Goal: Feedback & Contribution: Submit feedback/report problem

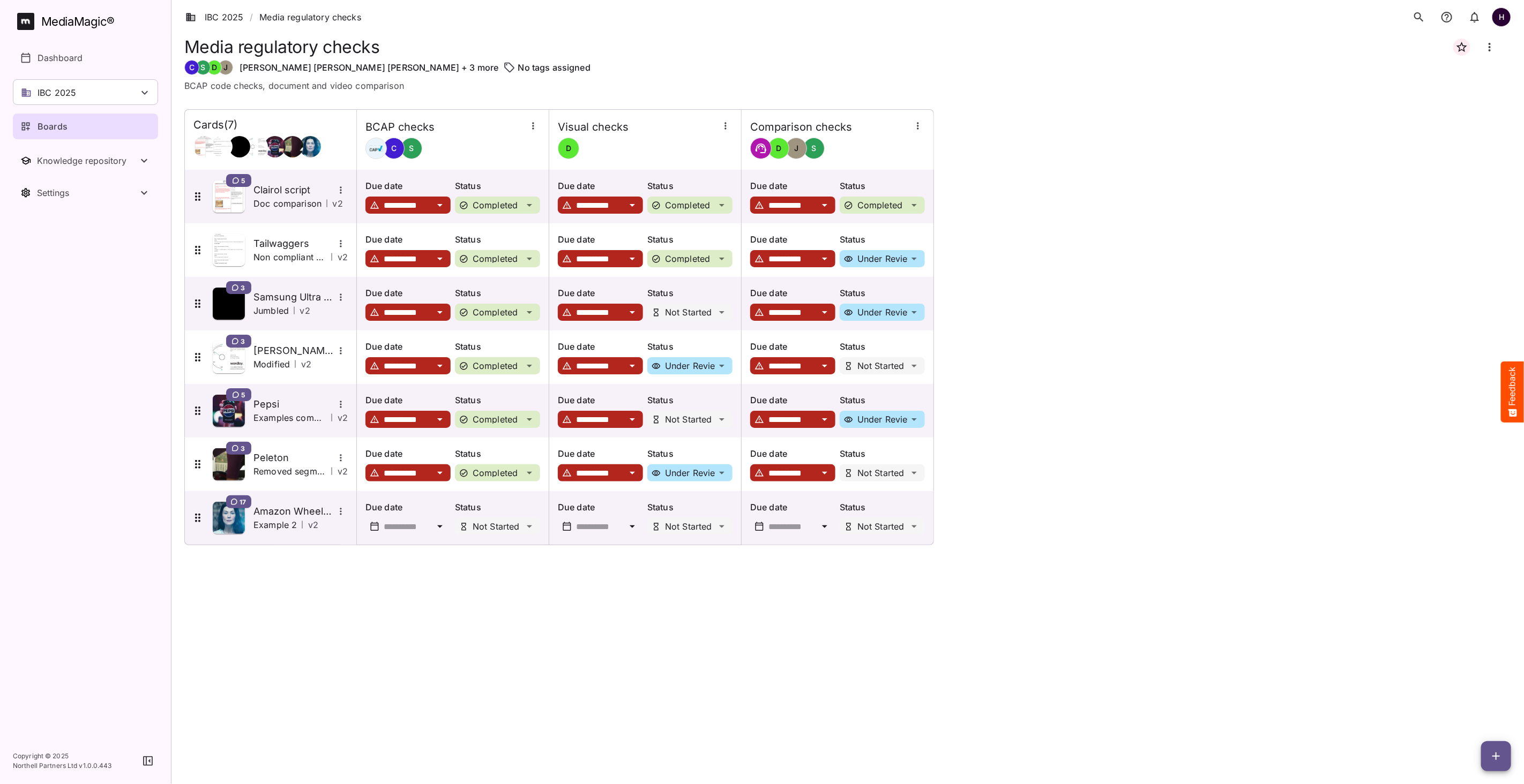
scroll to position [204, 0]
click at [121, 86] on div "IBC 2025" at bounding box center [85, 92] width 145 height 26
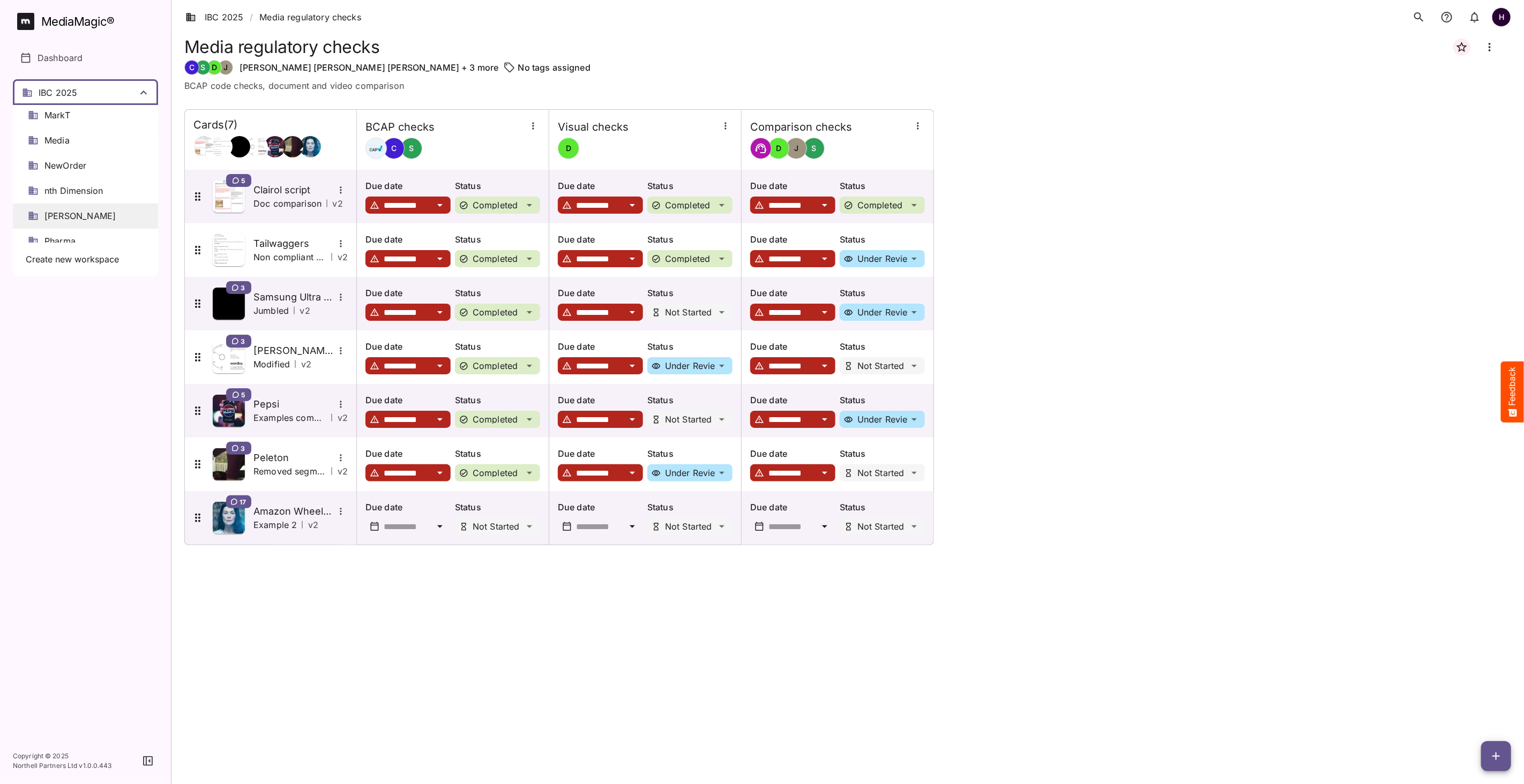
scroll to position [327, 0]
click at [78, 167] on span "NewOrder" at bounding box center [66, 167] width 42 height 12
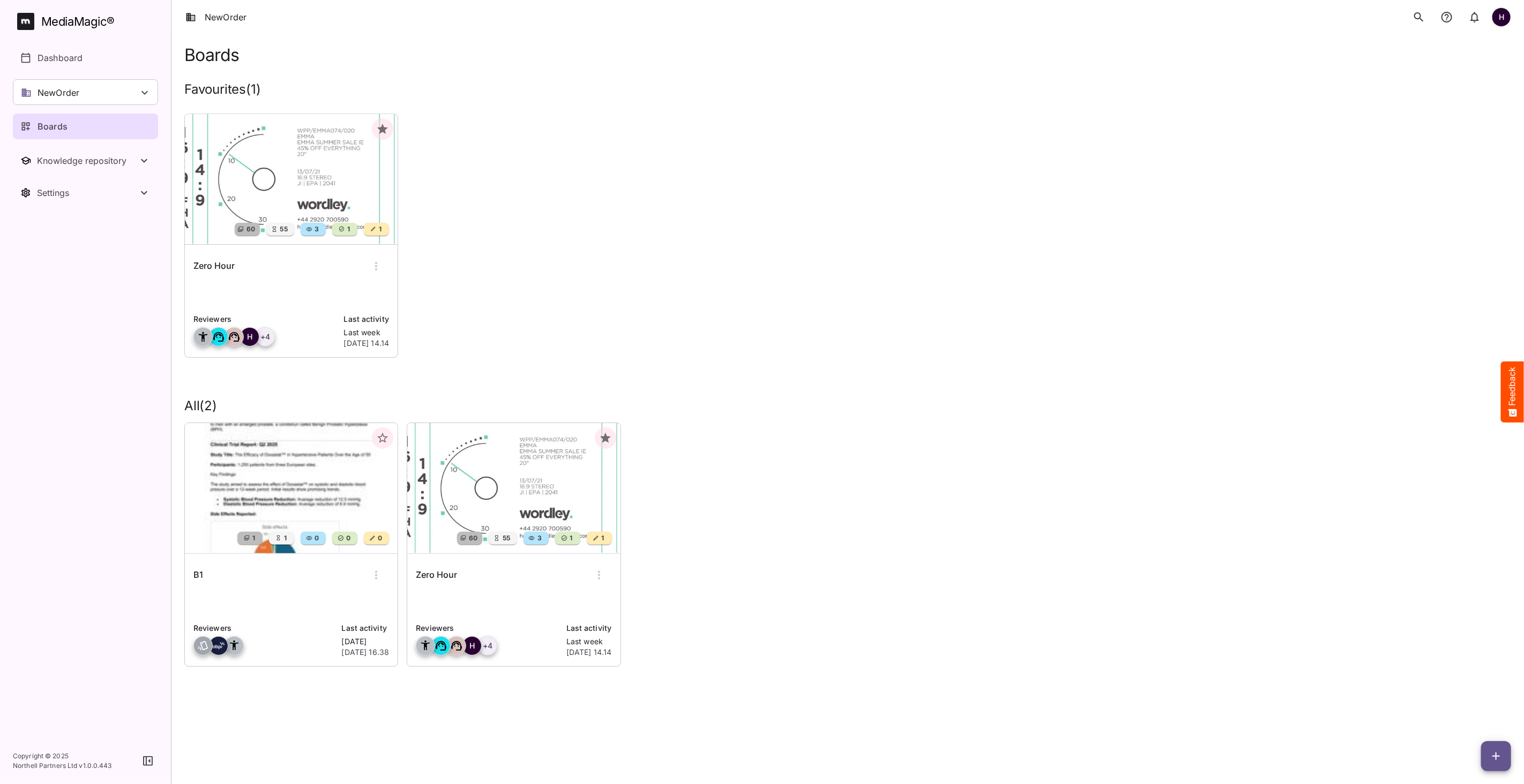
click at [222, 156] on img at bounding box center [291, 179] width 213 height 130
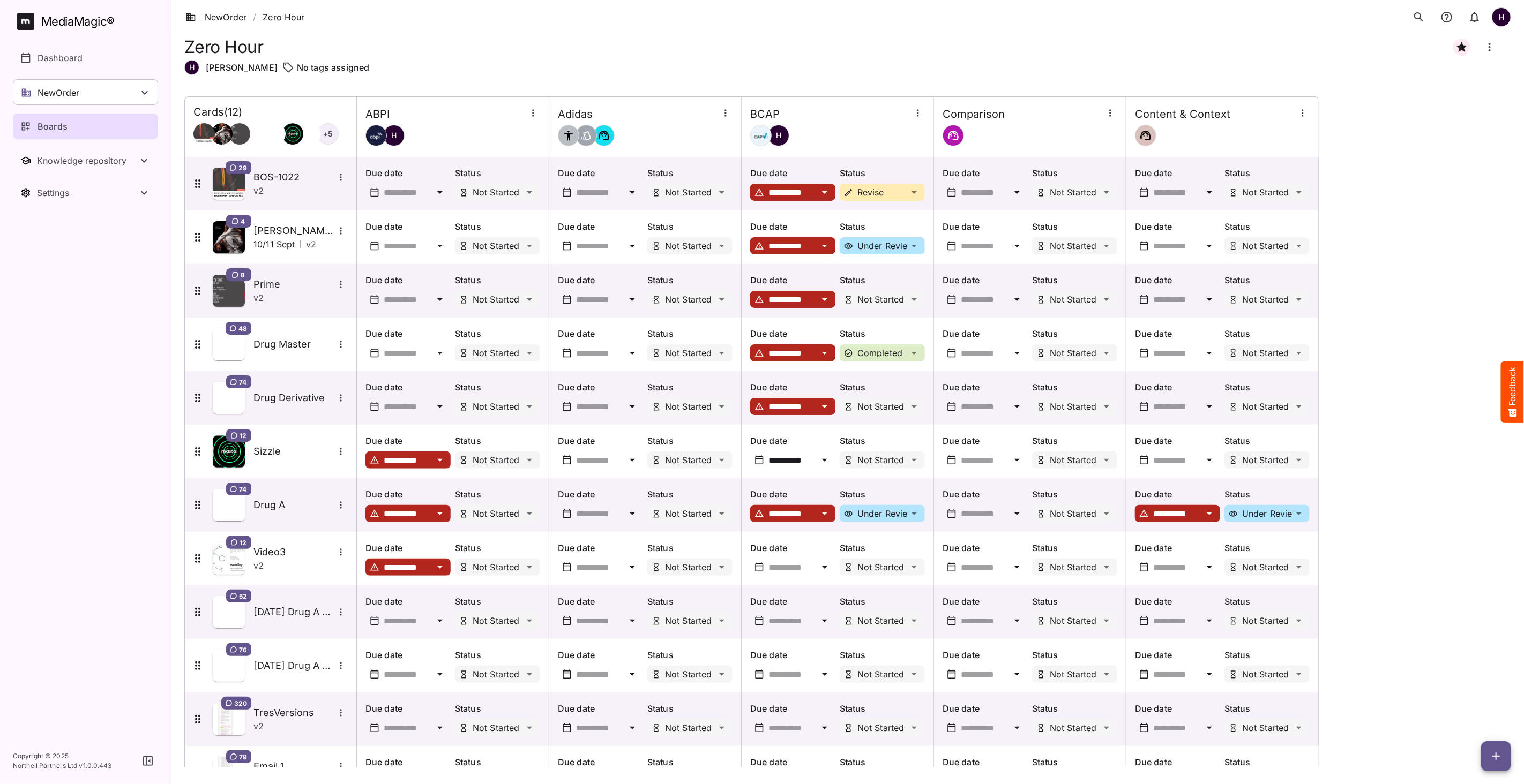
scroll to position [327, 0]
click at [1513, 395] on button "Feedback" at bounding box center [1512, 392] width 23 height 61
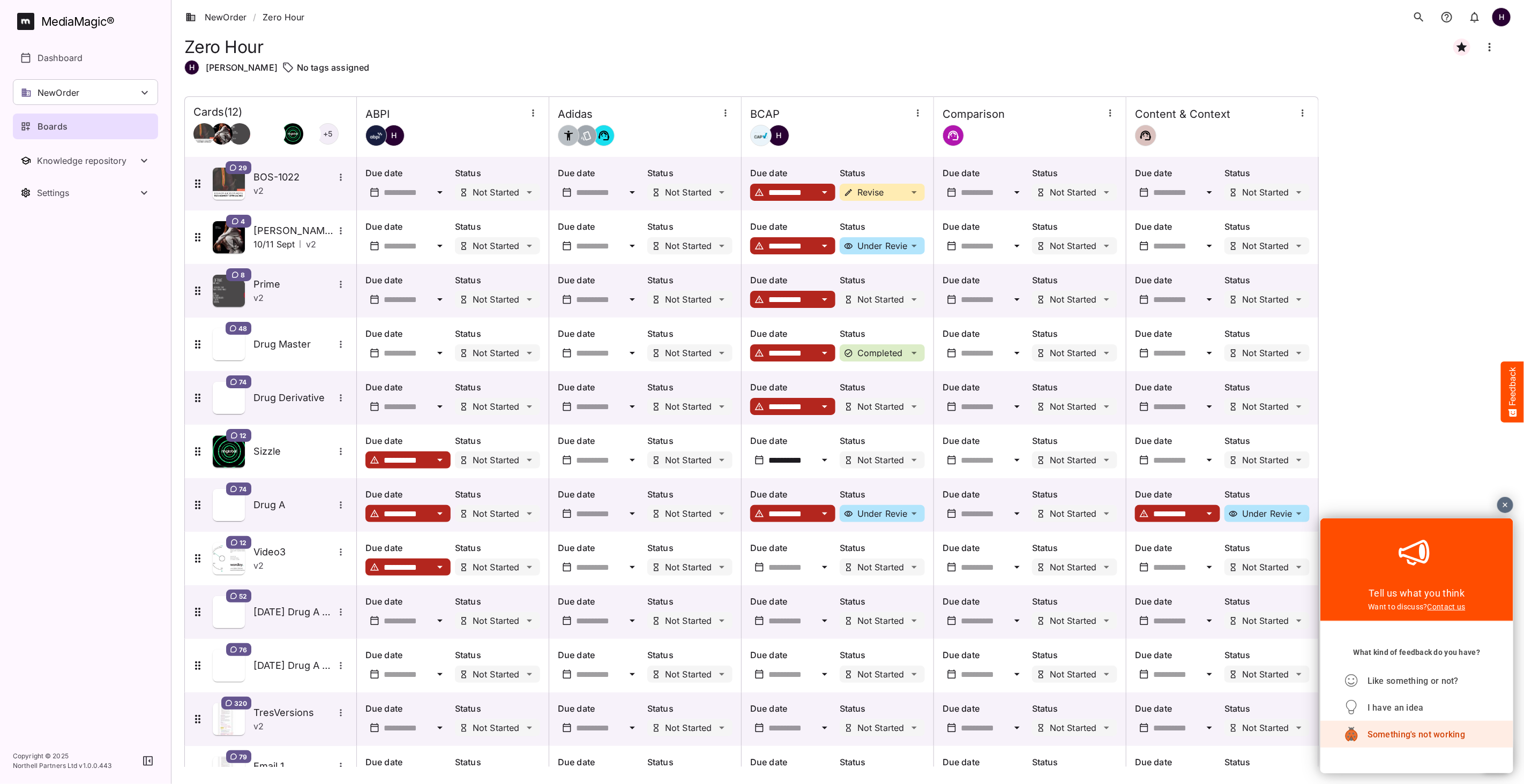
click at [1432, 731] on span "Something's not working" at bounding box center [1416, 734] width 98 height 10
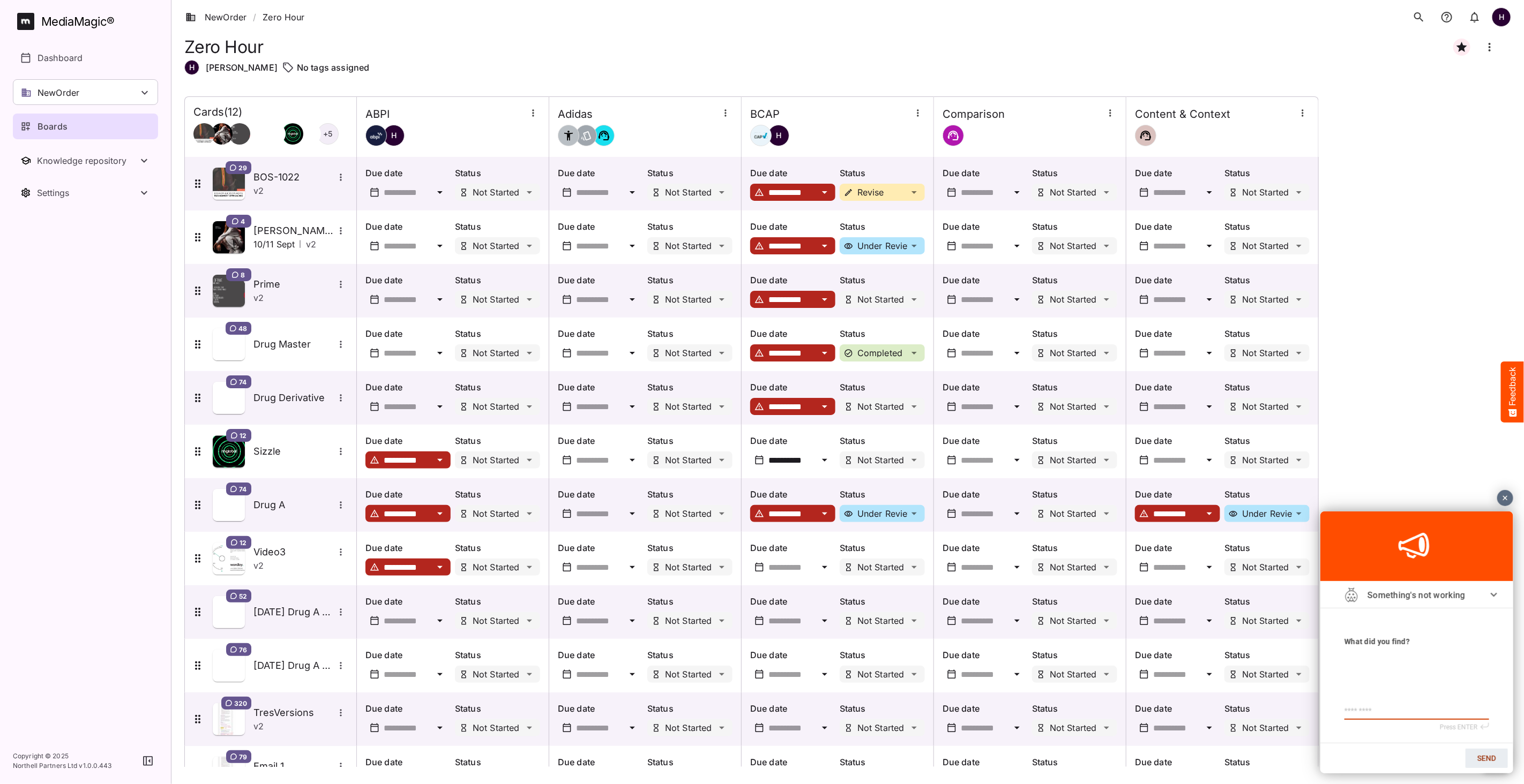
type textarea "*"
type textarea "**"
type textarea "***"
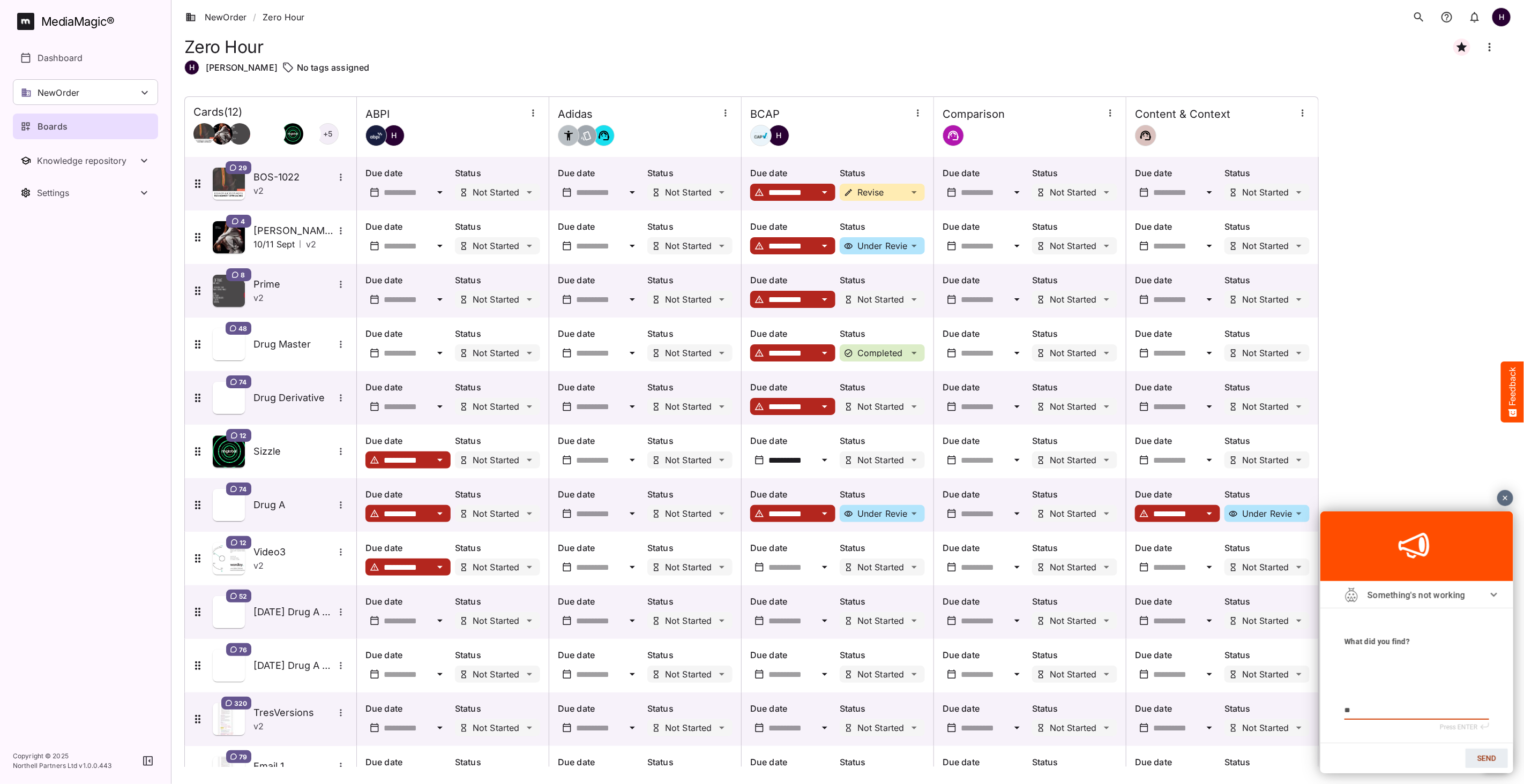
type textarea "***"
type textarea "****"
click at [1484, 757] on span "SEND" at bounding box center [1486, 758] width 19 height 9
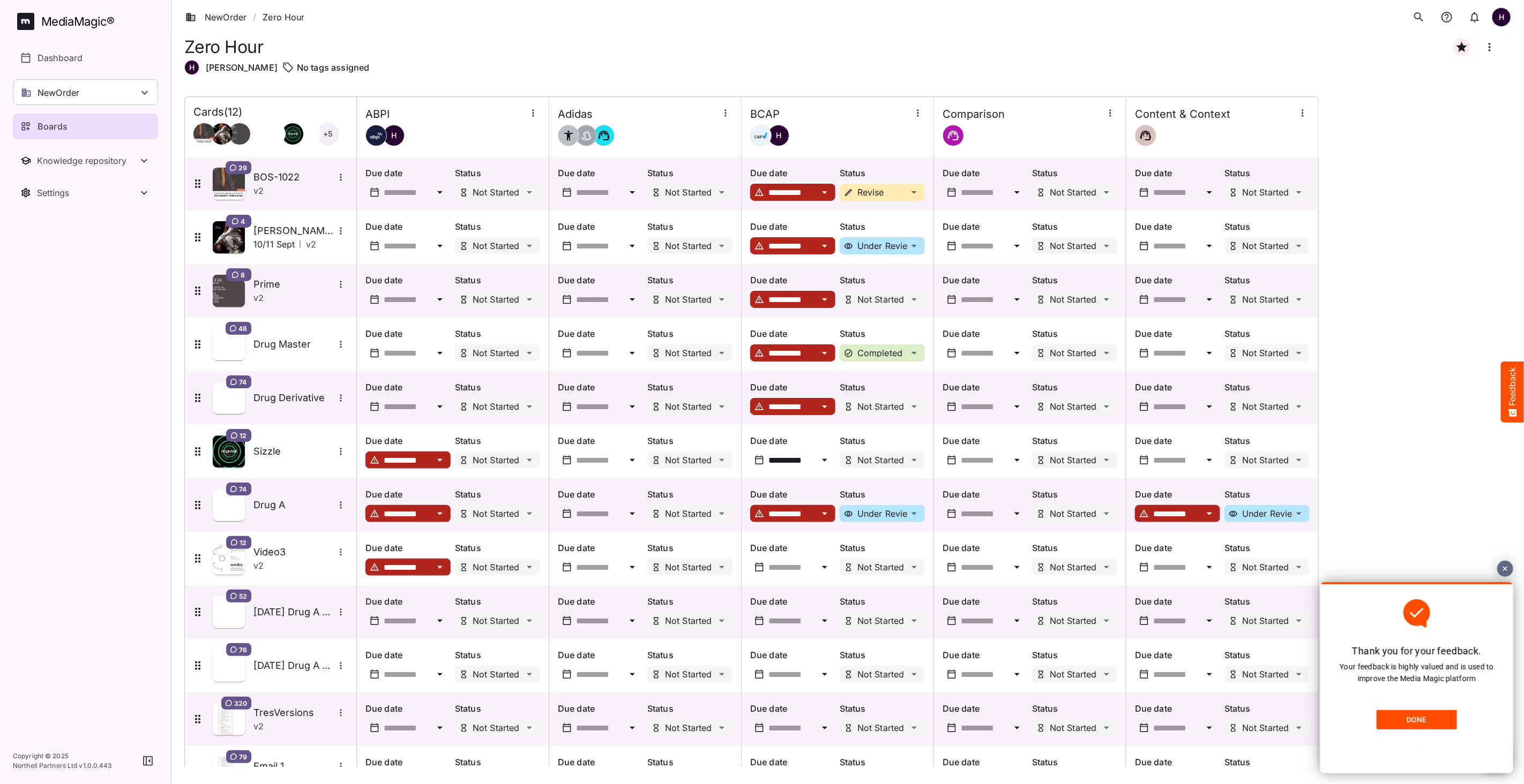
click at [1417, 725] on link "DONE" at bounding box center [1416, 719] width 80 height 19
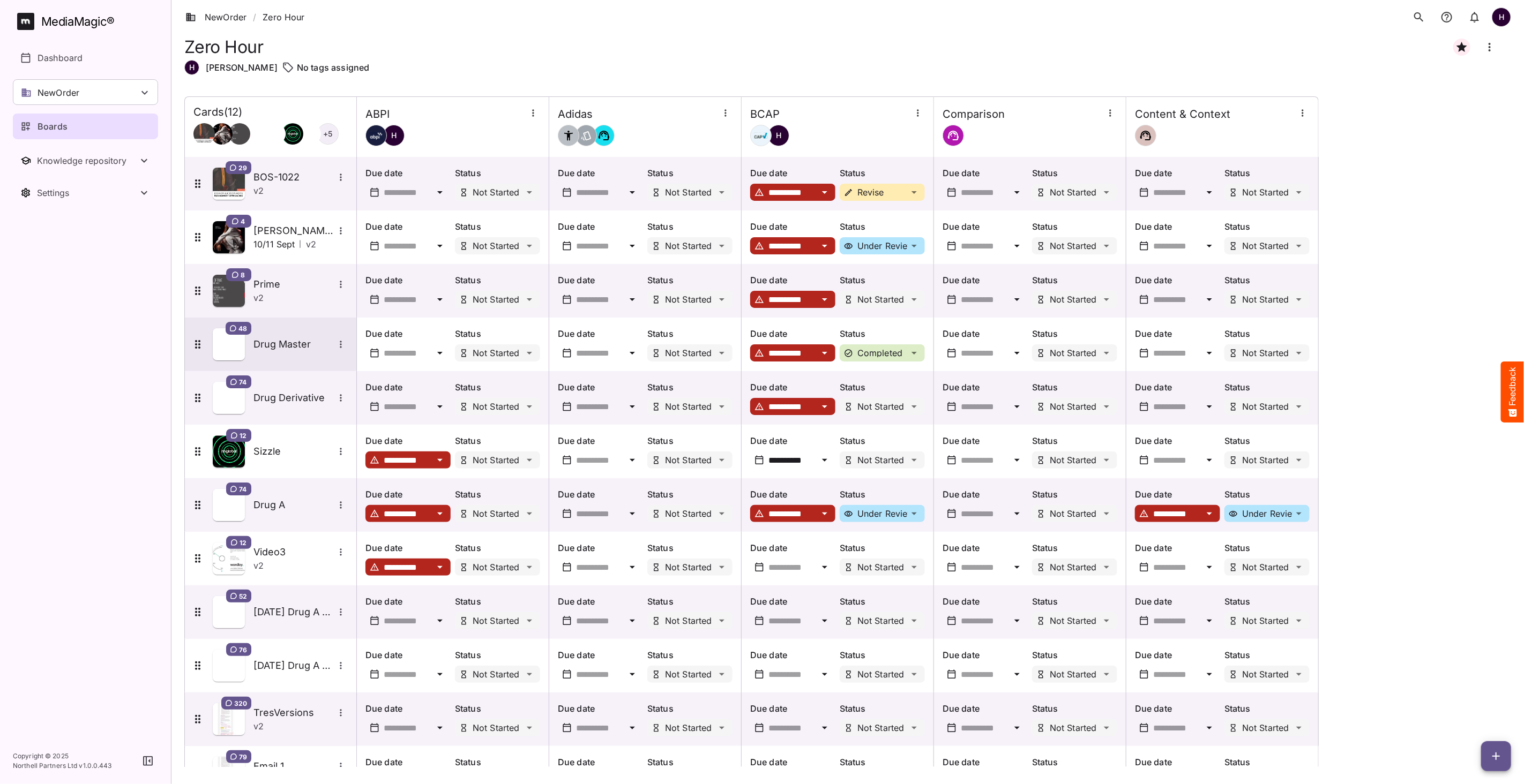
scroll to position [41, 0]
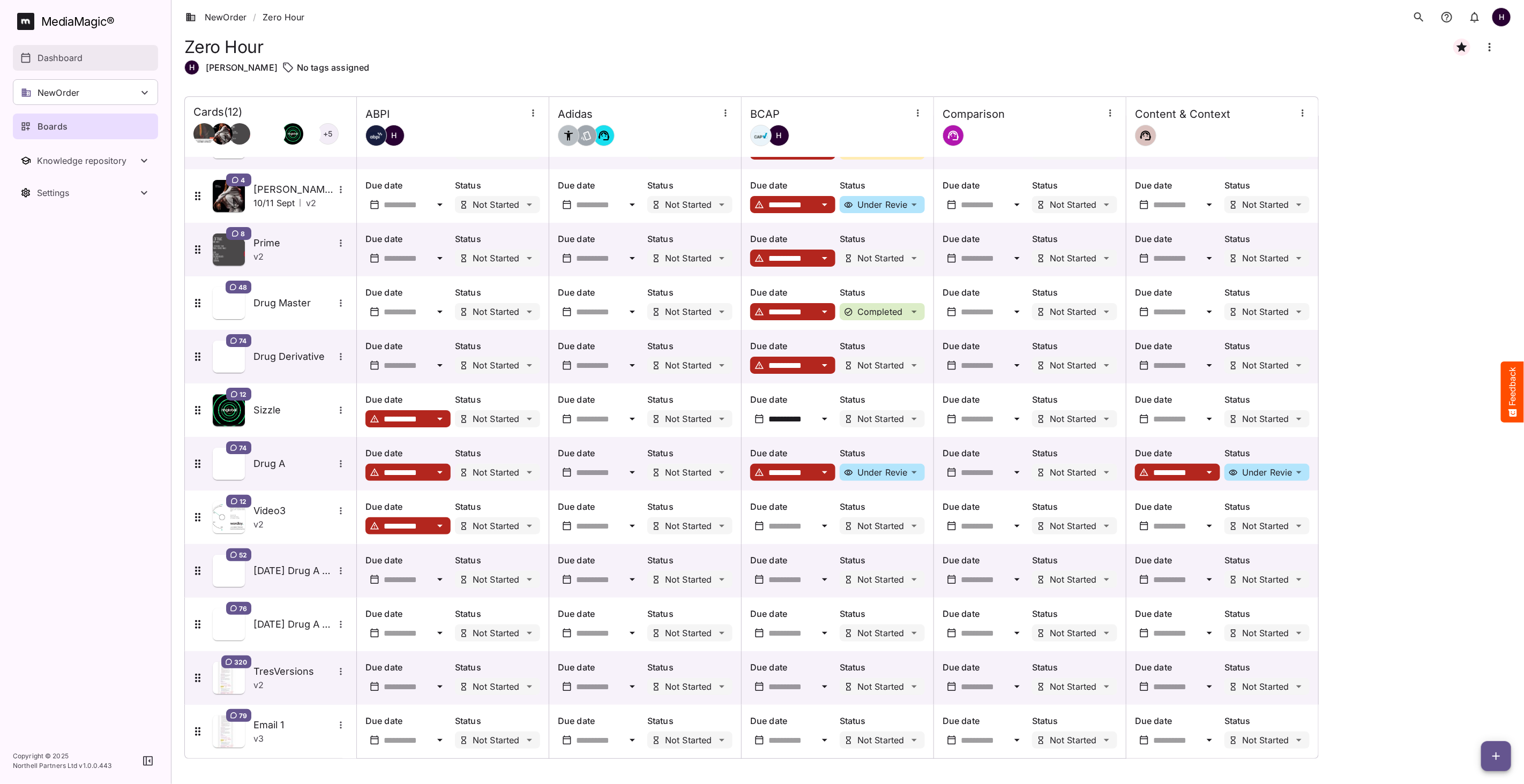
click at [53, 61] on p "Dashboard" at bounding box center [60, 58] width 45 height 13
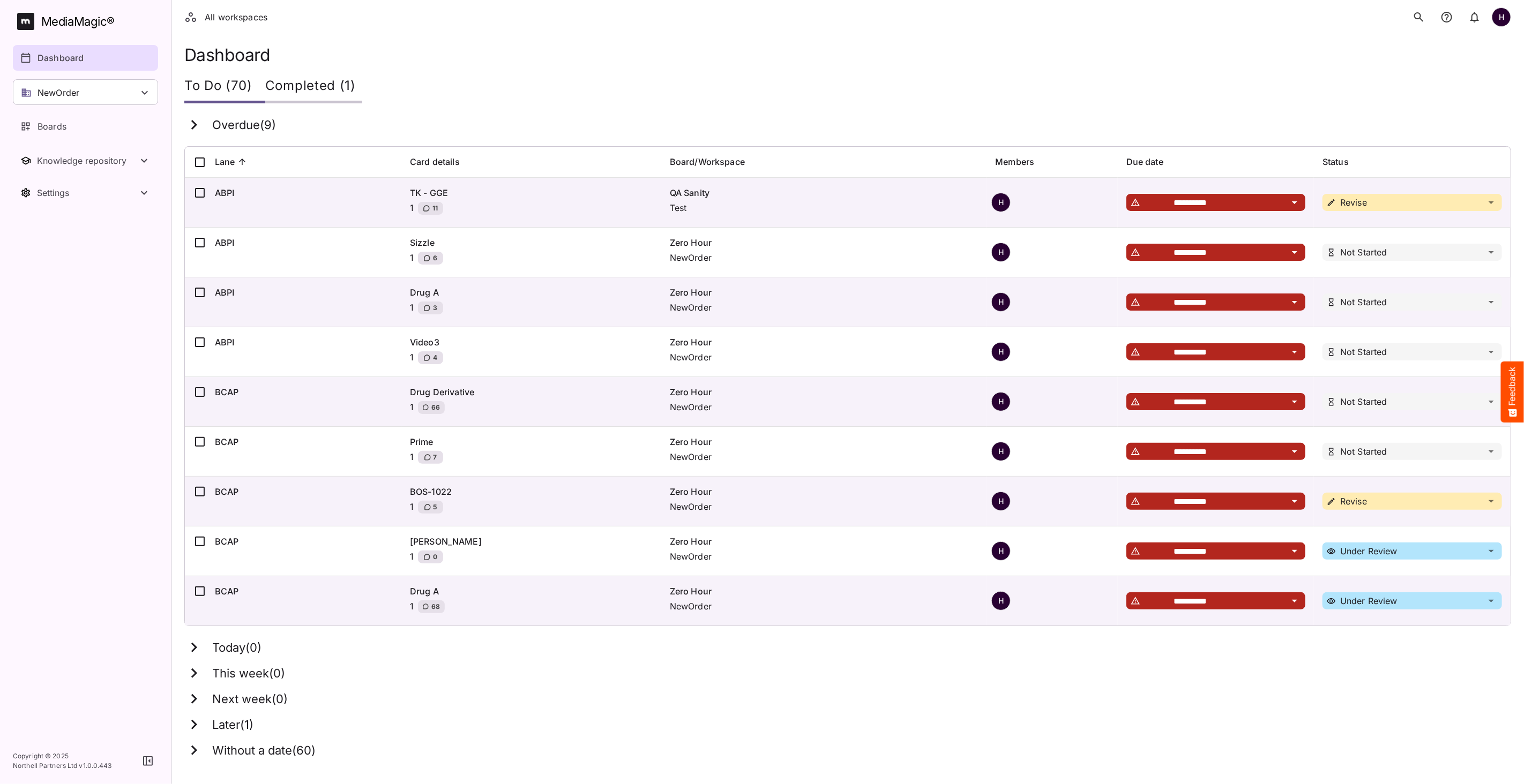
click at [199, 749] on icon at bounding box center [194, 750] width 20 height 19
click at [319, 82] on div "Completed (1)" at bounding box center [313, 87] width 97 height 32
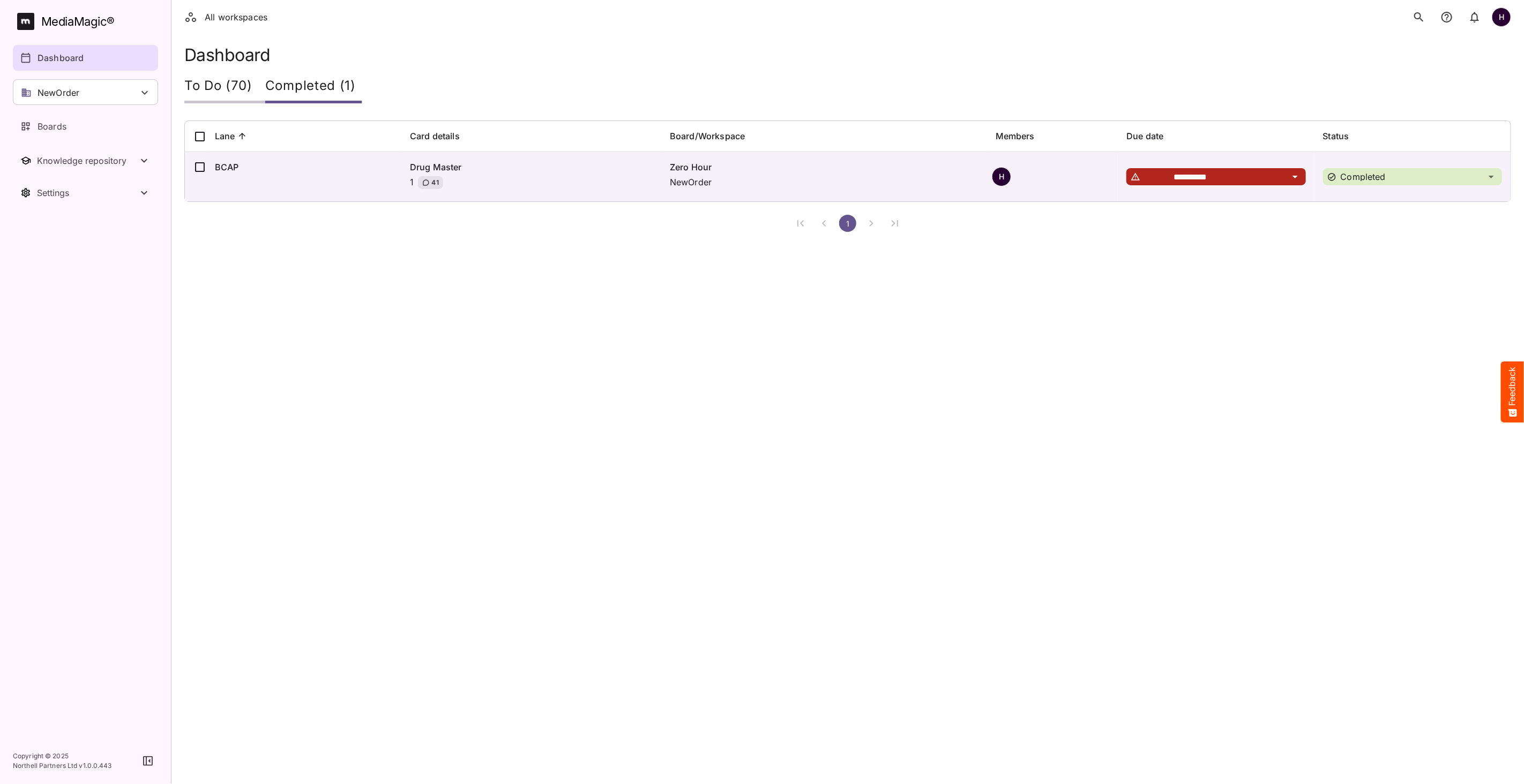
click at [236, 91] on div "To Do (70)" at bounding box center [225, 87] width 81 height 32
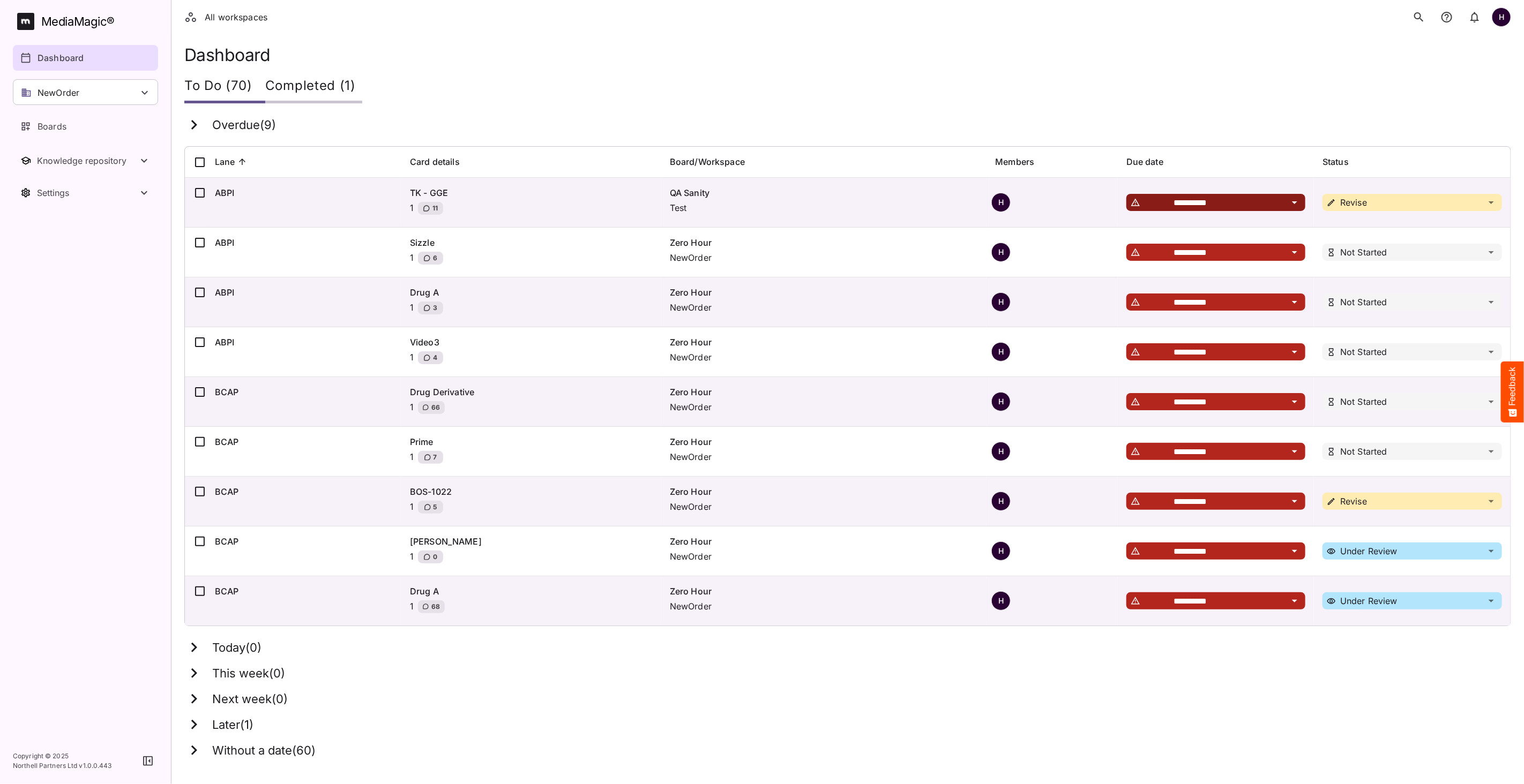
click at [1298, 204] on icon at bounding box center [1295, 203] width 13 height 13
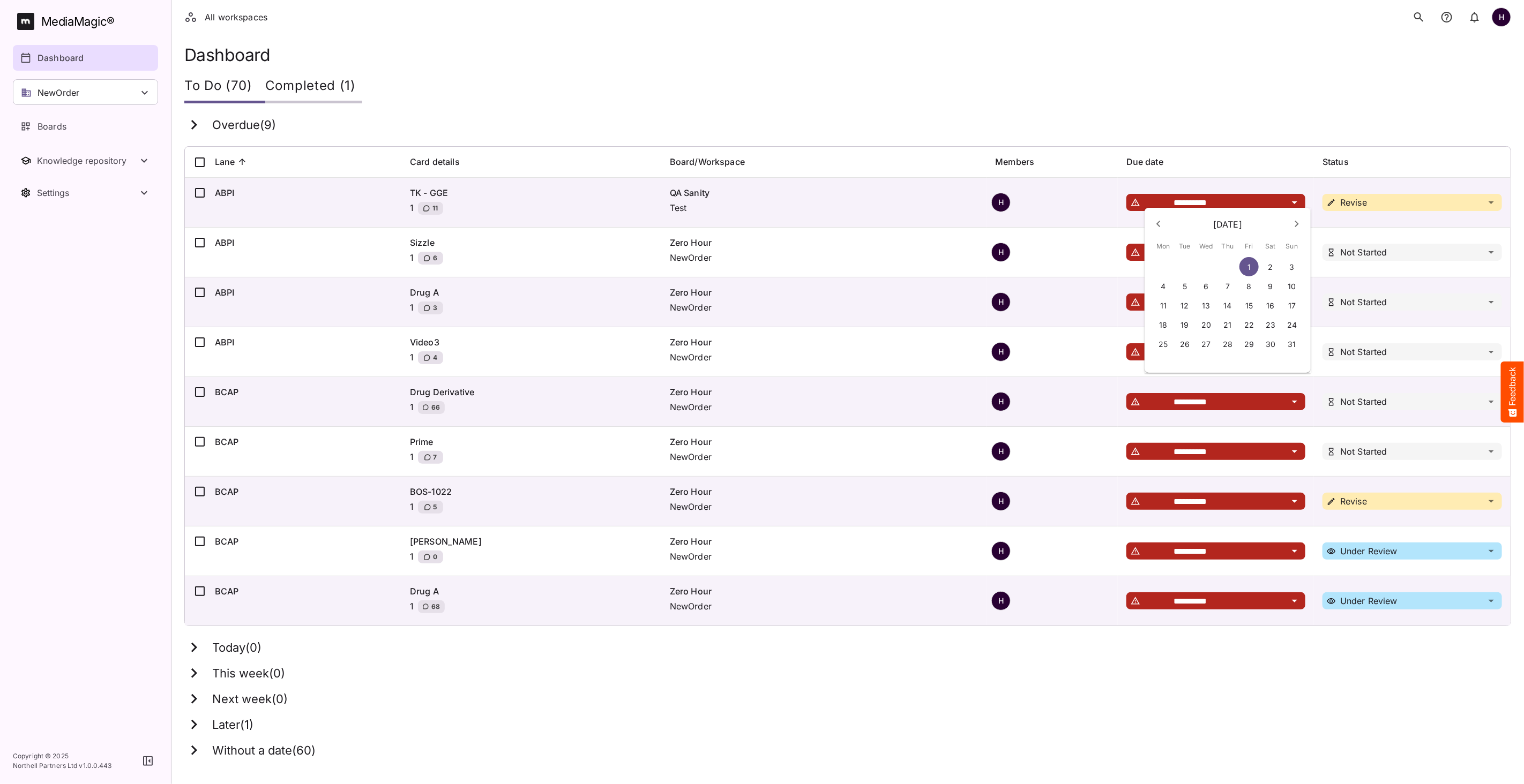
click at [993, 144] on div at bounding box center [762, 392] width 1524 height 784
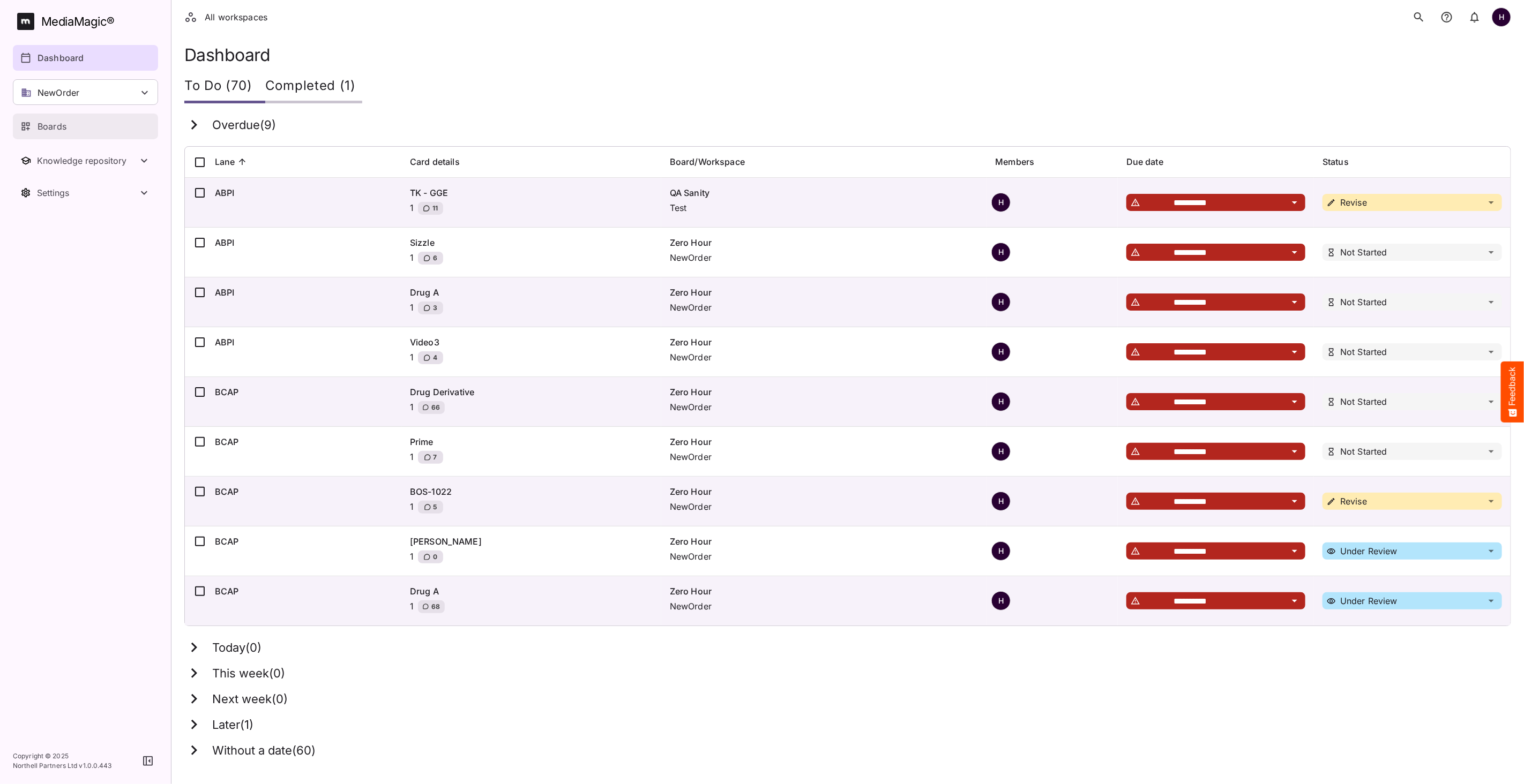
click at [94, 131] on div "Boards" at bounding box center [86, 126] width 131 height 13
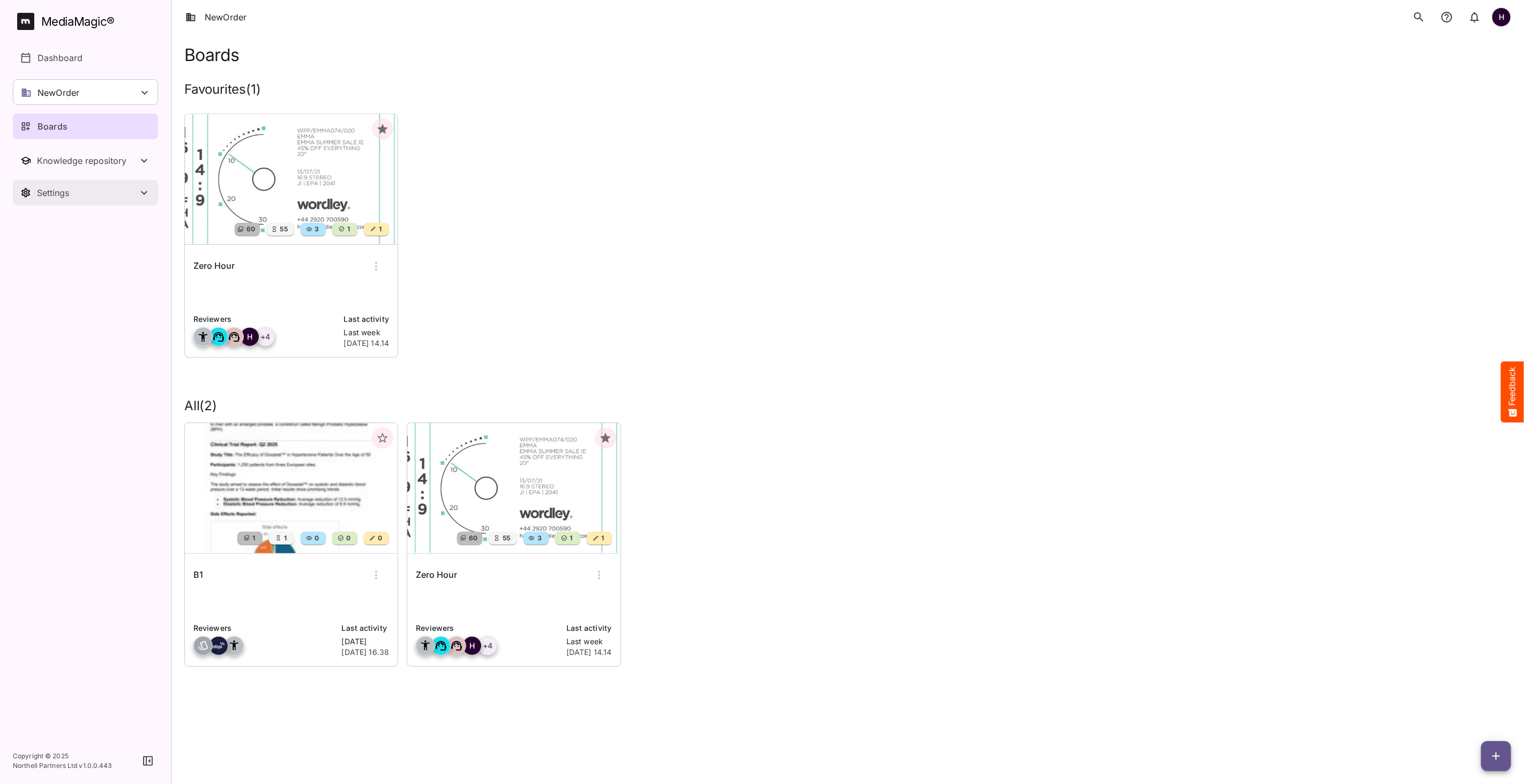
click at [118, 192] on div "Settings" at bounding box center [87, 193] width 100 height 11
click at [103, 250] on div "Data model" at bounding box center [91, 255] width 134 height 13
